Goal: Transaction & Acquisition: Purchase product/service

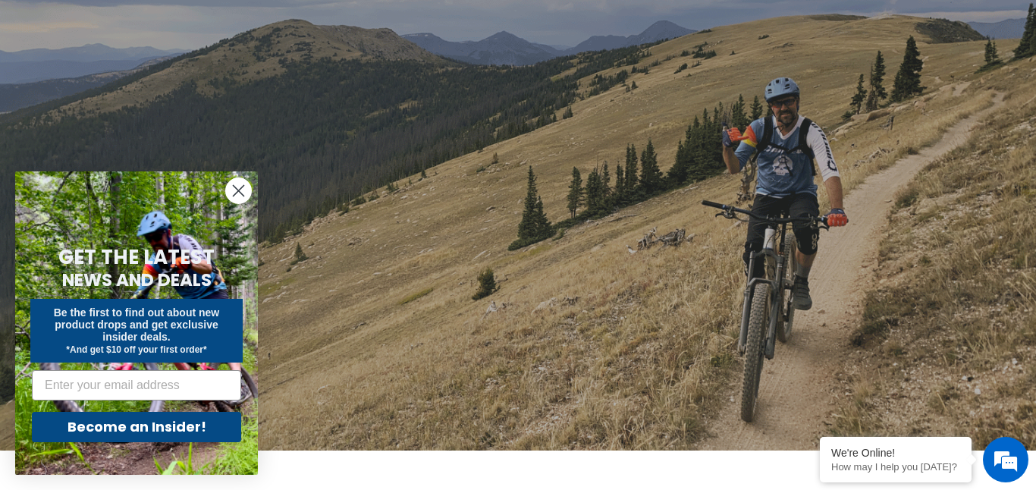
scroll to position [189, 0]
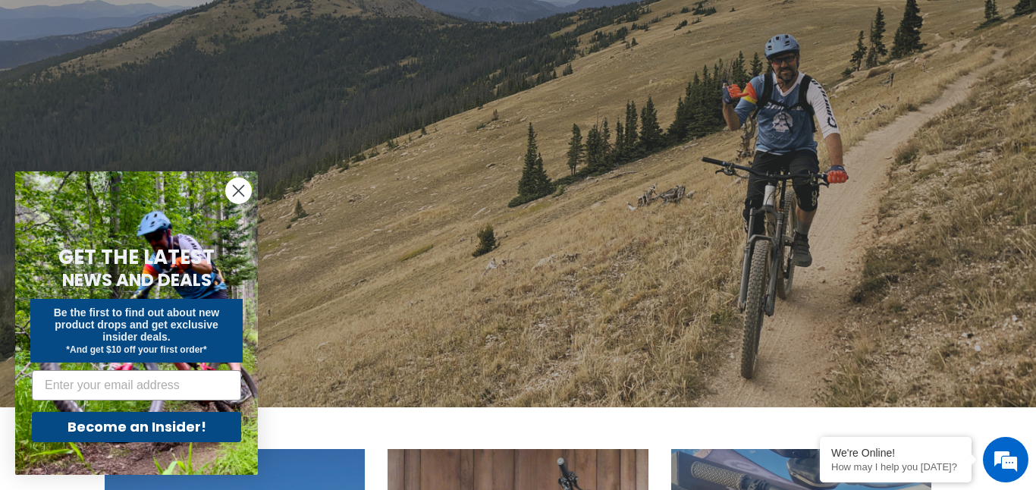
click at [234, 187] on circle "Close dialog" at bounding box center [238, 190] width 25 height 25
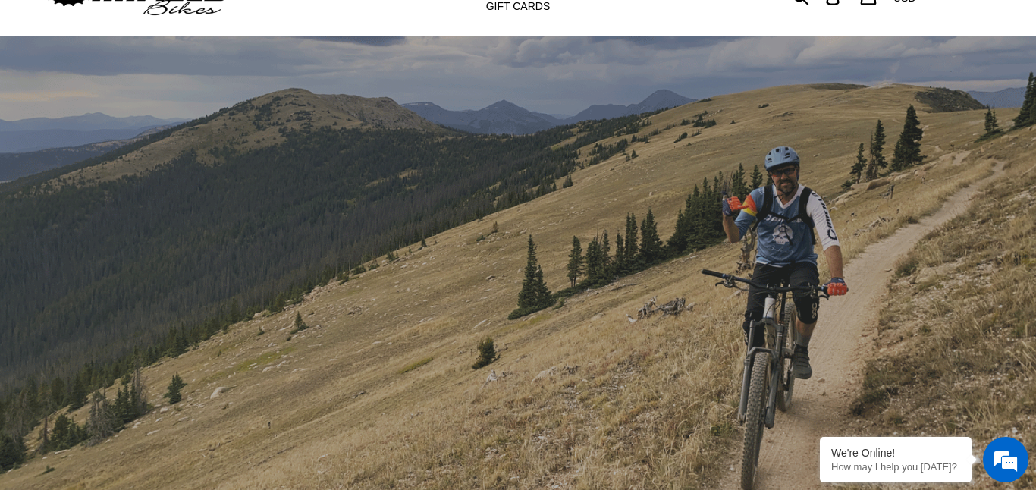
scroll to position [0, 0]
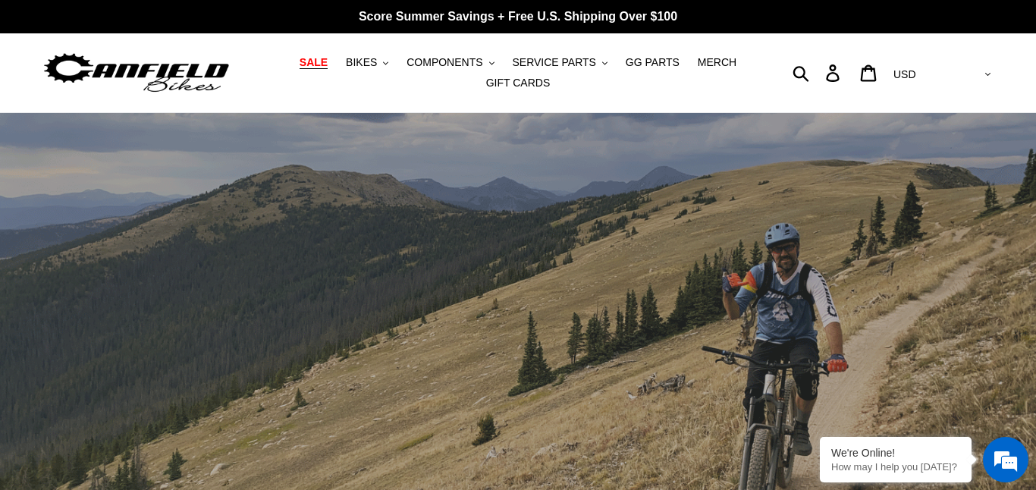
click at [325, 64] on span "SALE" at bounding box center [314, 62] width 28 height 13
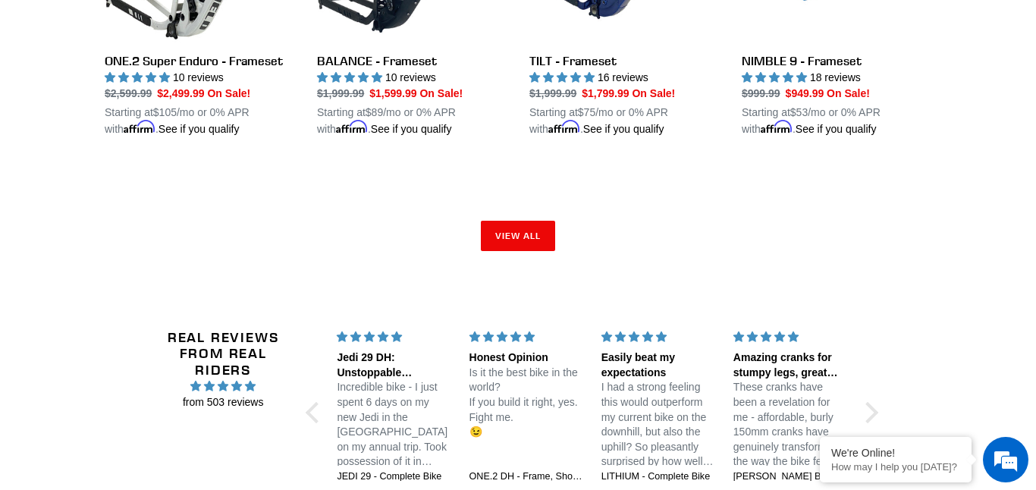
scroll to position [2588, 0]
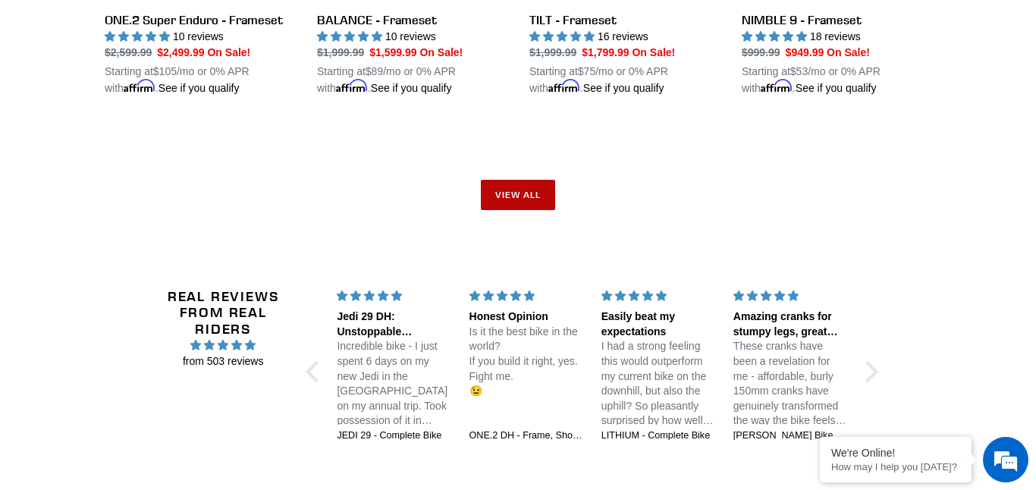
click at [514, 181] on link "View all" at bounding box center [518, 195] width 74 height 30
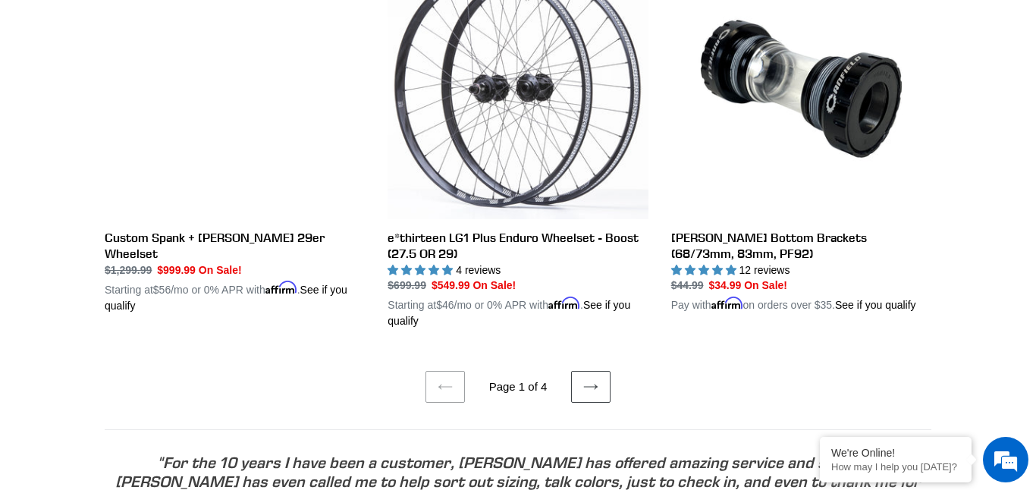
scroll to position [3160, 0]
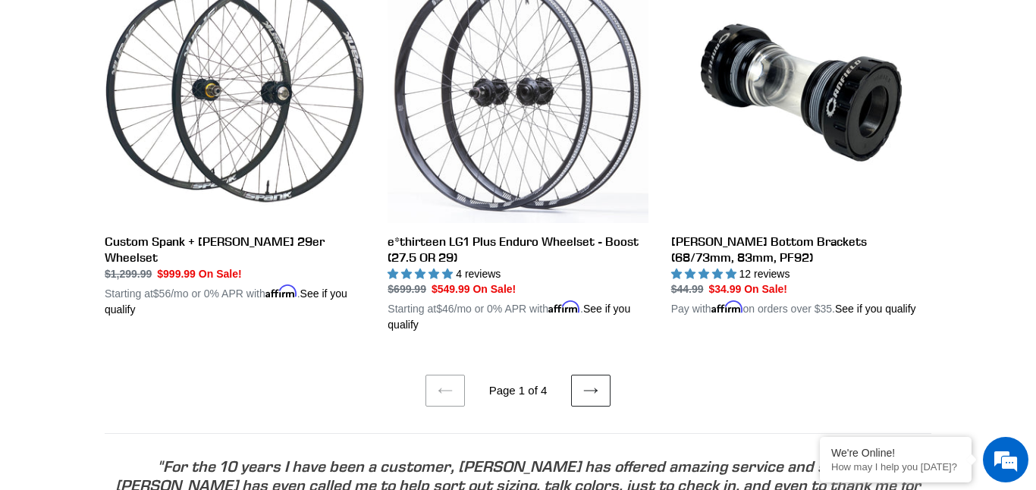
click at [599, 392] on link "Next page" at bounding box center [590, 391] width 39 height 32
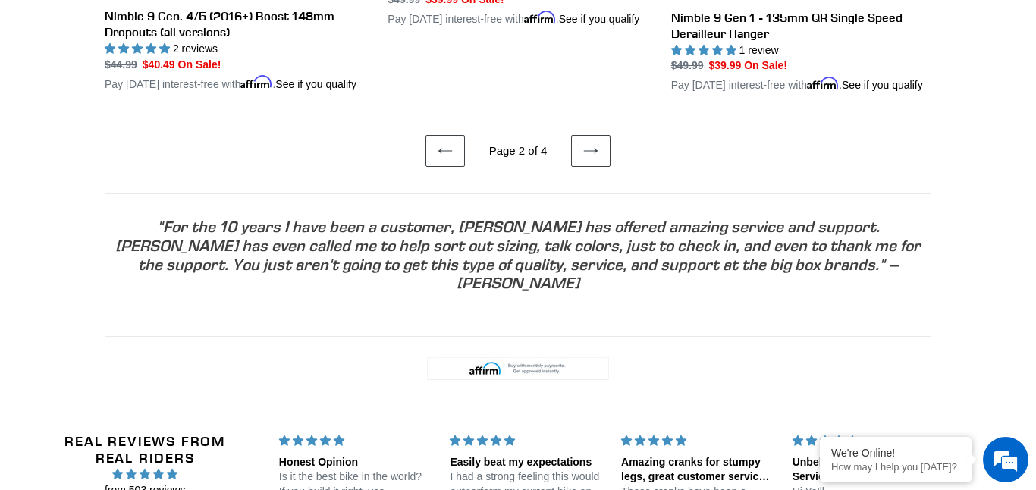
scroll to position [3555, 0]
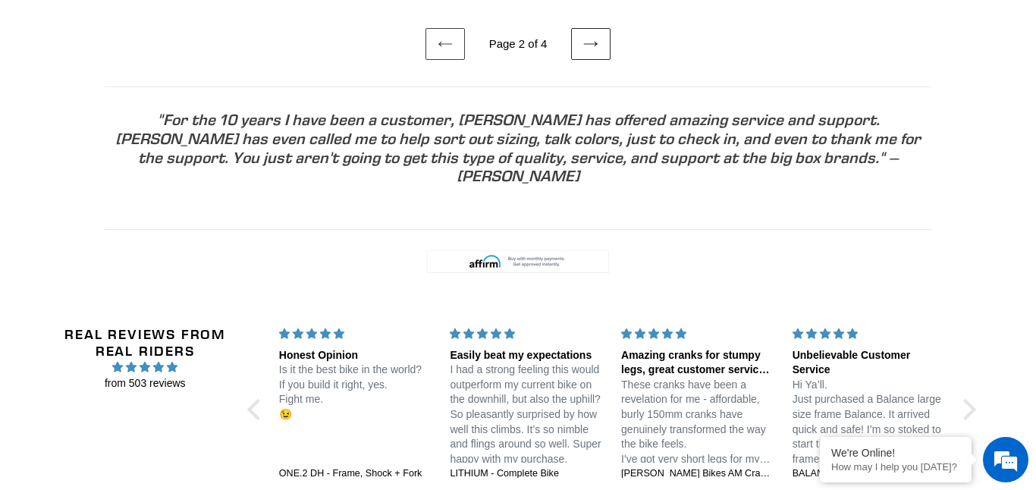
click at [592, 60] on link "Next page" at bounding box center [590, 44] width 39 height 32
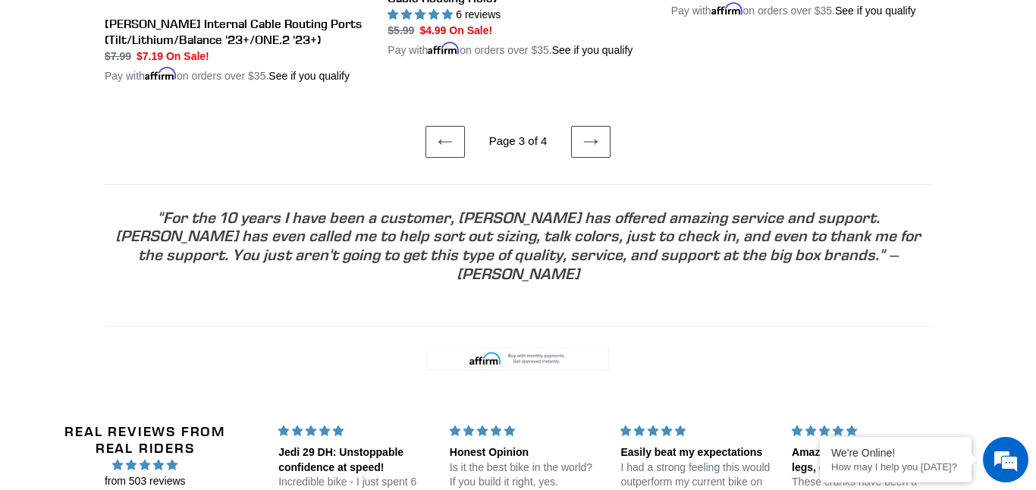
scroll to position [3314, 0]
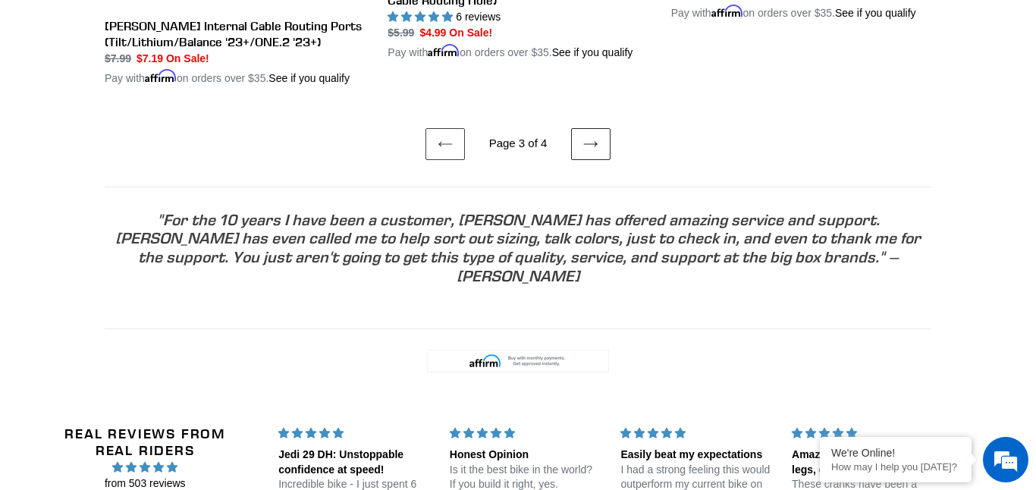
click at [595, 152] on icon at bounding box center [590, 144] width 15 height 15
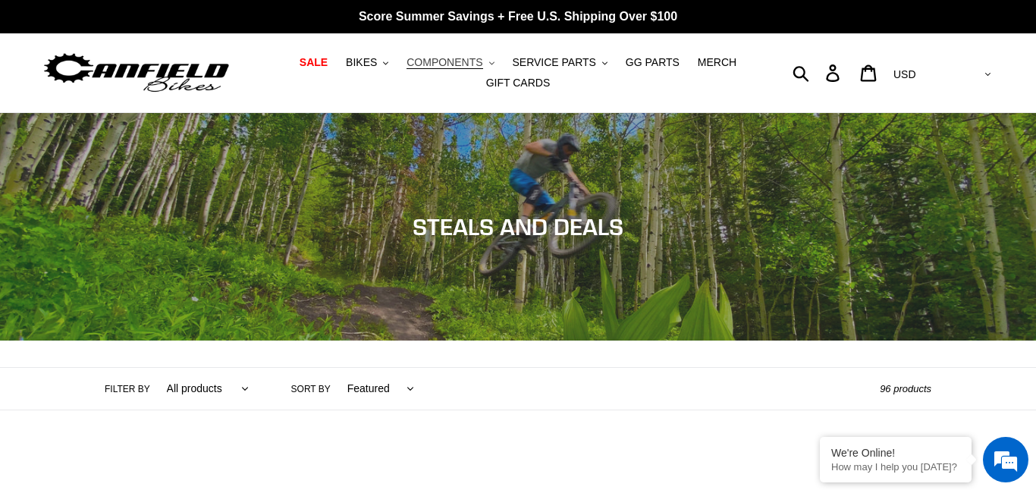
click at [439, 64] on span "COMPONENTS" at bounding box center [445, 62] width 76 height 13
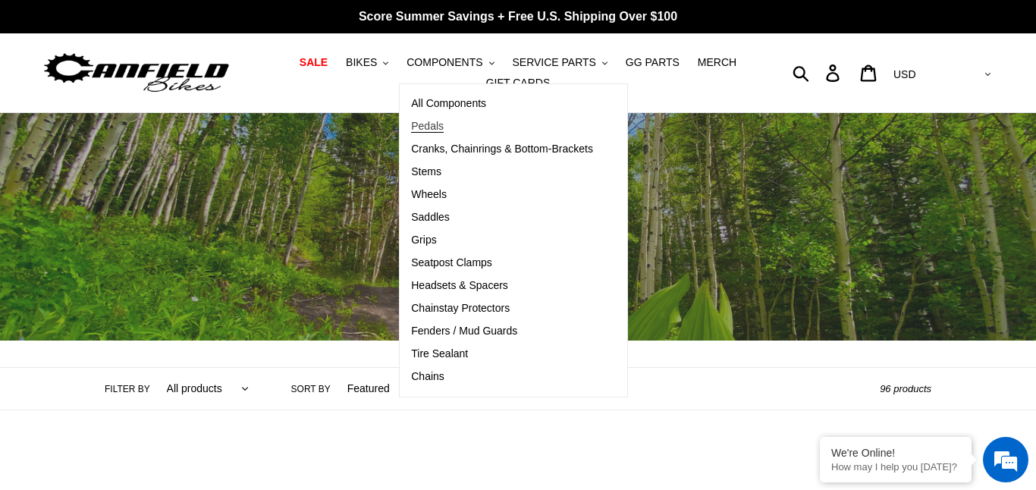
click at [425, 121] on span "Pedals" at bounding box center [427, 126] width 33 height 13
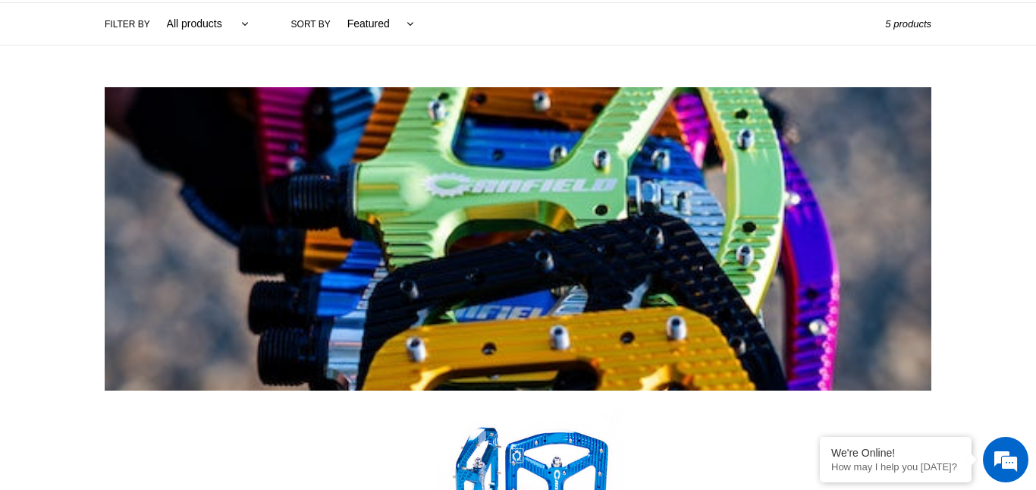
scroll to position [361, 0]
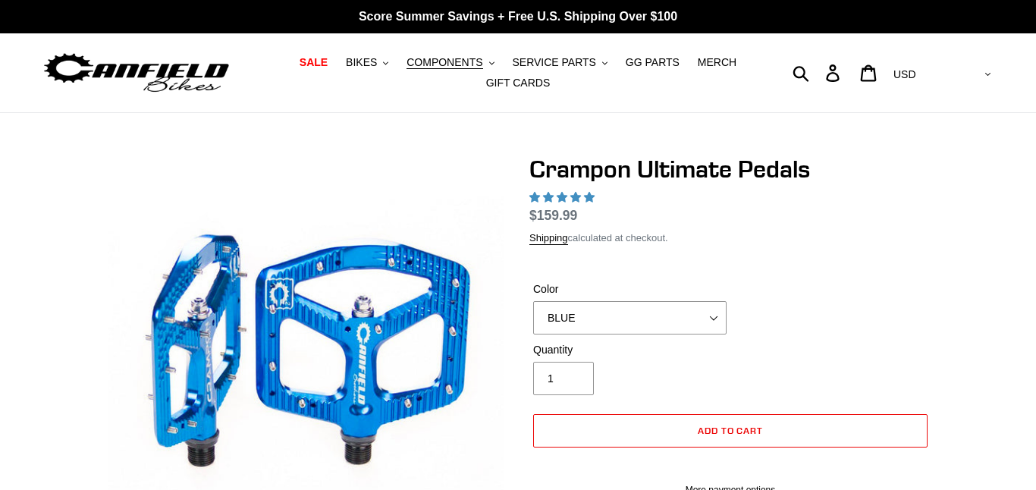
scroll to position [220, 0]
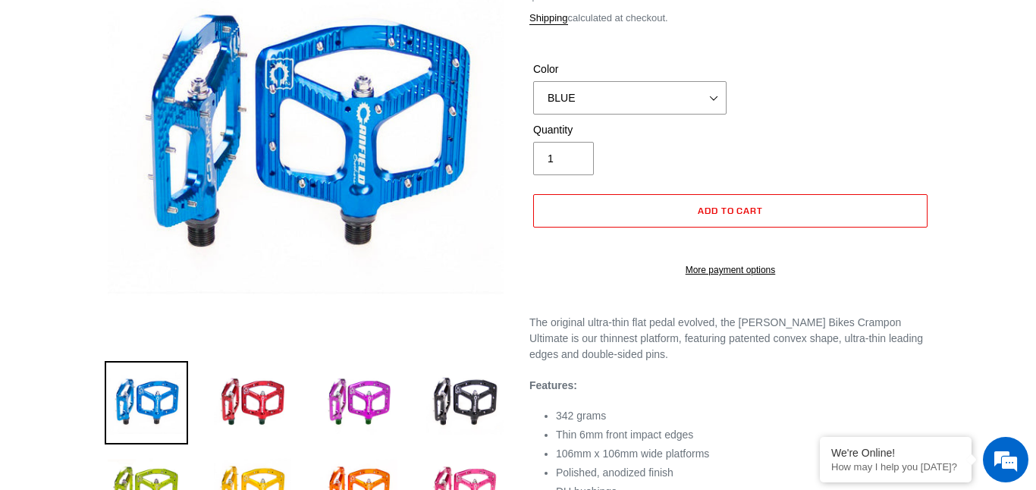
select select "highest-rating"
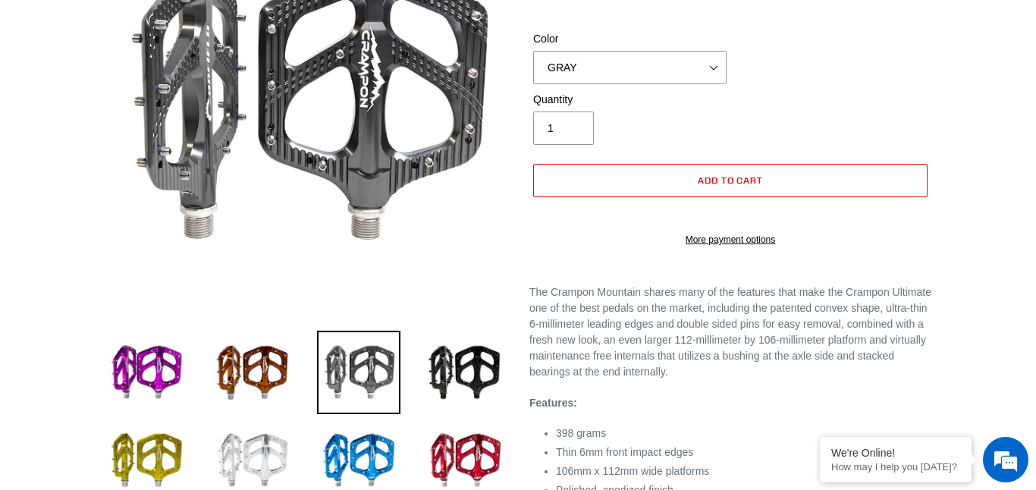
select select "highest-rating"
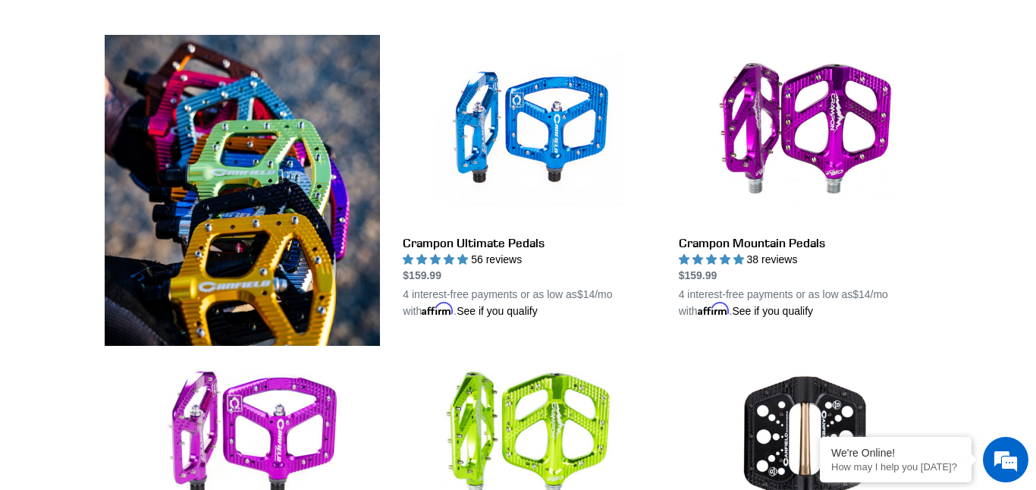
scroll to position [376, 0]
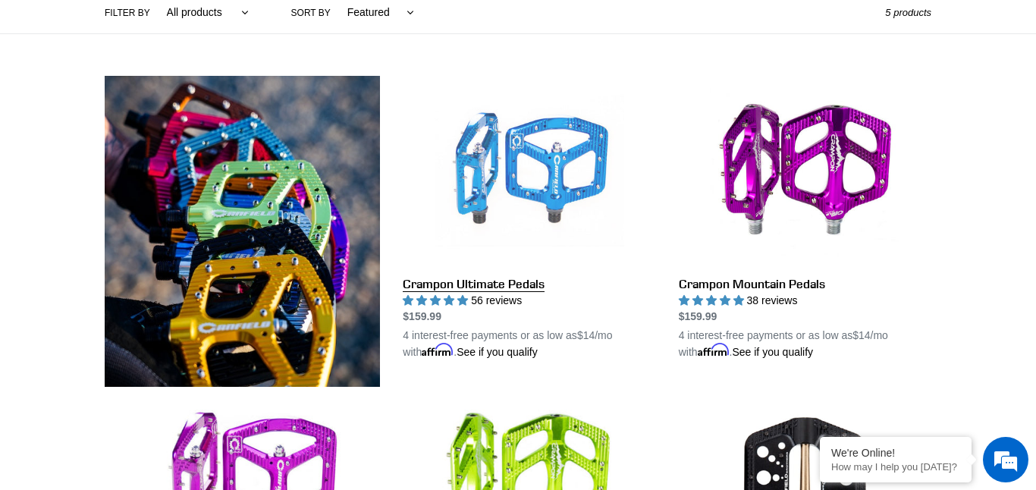
click at [549, 181] on link "Crampon Ultimate Pedals" at bounding box center [529, 218] width 253 height 284
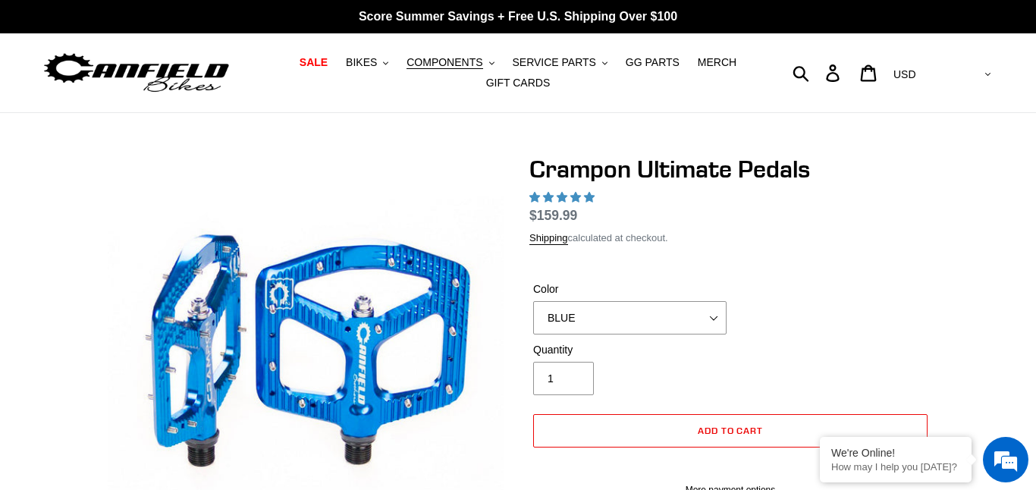
select select "highest-rating"
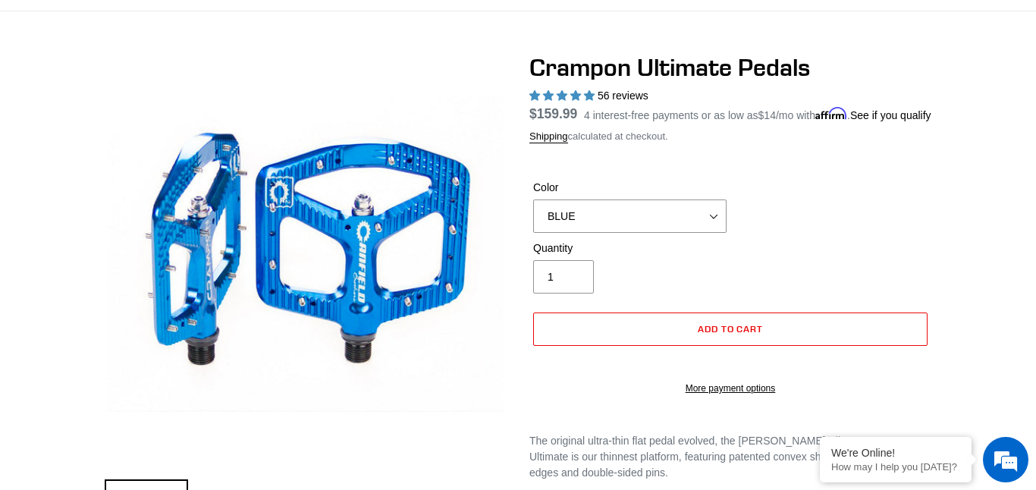
scroll to position [105, 0]
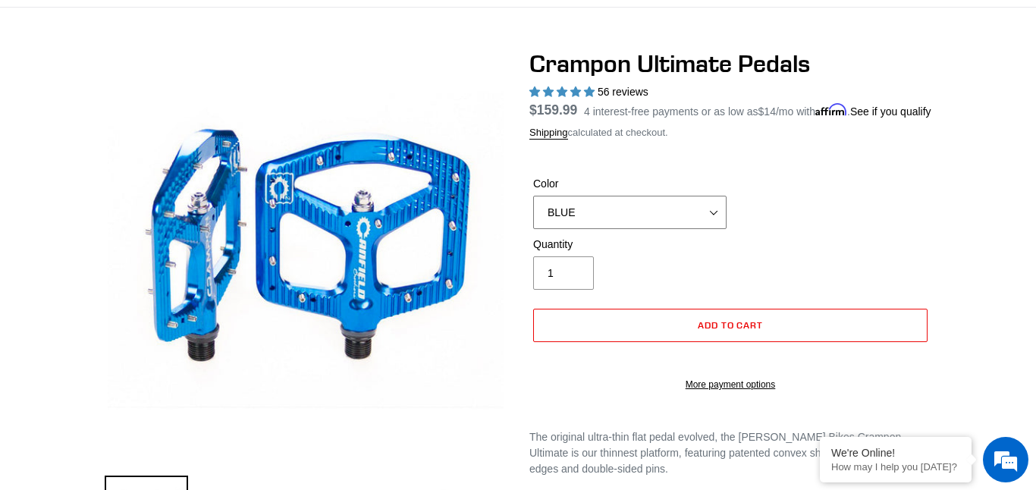
click at [644, 229] on select "BLUE RED PURPLE STEALTH BRONZE GREY [GEOGRAPHIC_DATA] BLACK POLISHED [GEOGRAPHI…" at bounding box center [629, 212] width 193 height 33
select select "PNW GREEN"
click at [533, 214] on select "BLUE RED PURPLE STEALTH BRONZE GREY [GEOGRAPHIC_DATA] BLACK POLISHED [GEOGRAPHI…" at bounding box center [629, 212] width 193 height 33
